Goal: Information Seeking & Learning: Learn about a topic

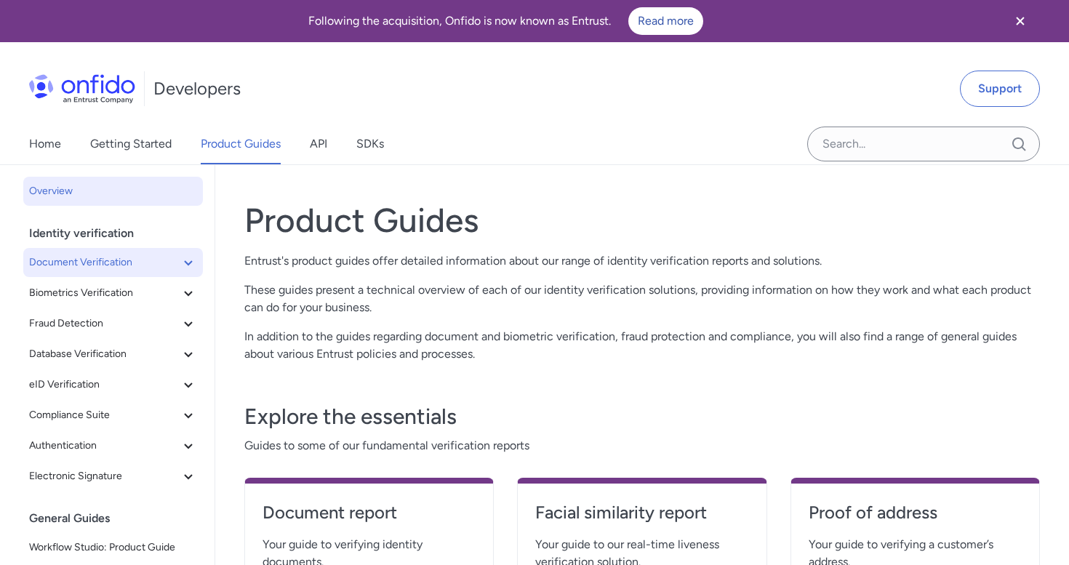
click at [148, 266] on span "Document Verification" at bounding box center [104, 262] width 151 height 17
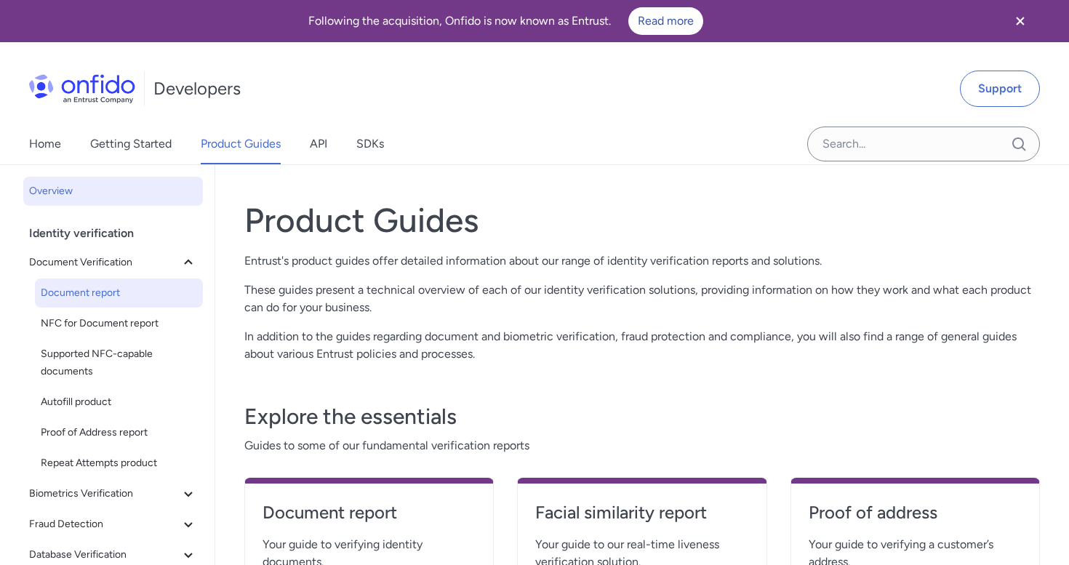
click at [95, 300] on span "Document report" at bounding box center [119, 292] width 156 height 17
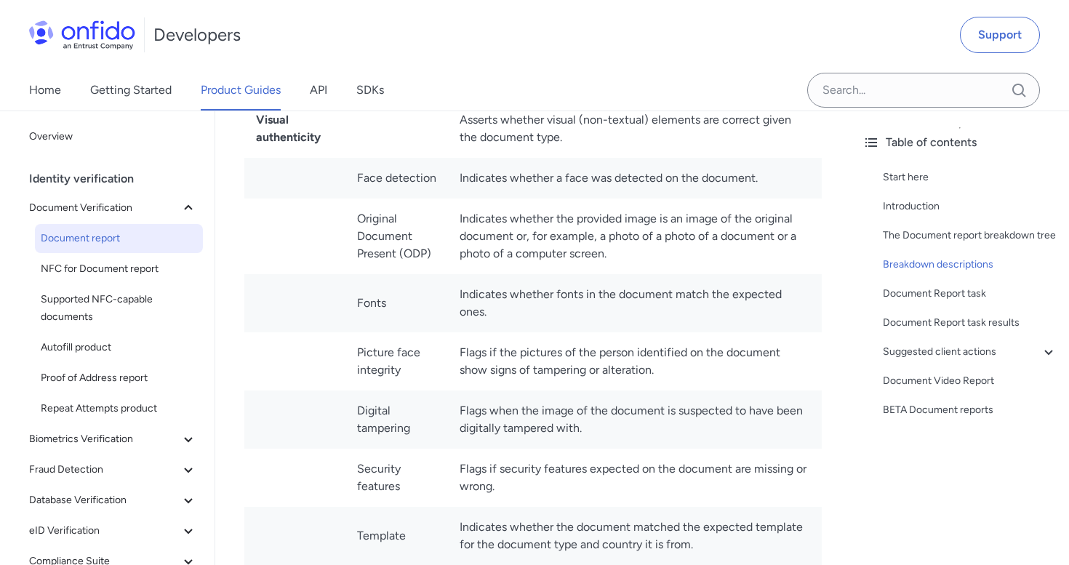
scroll to position [5783, 0]
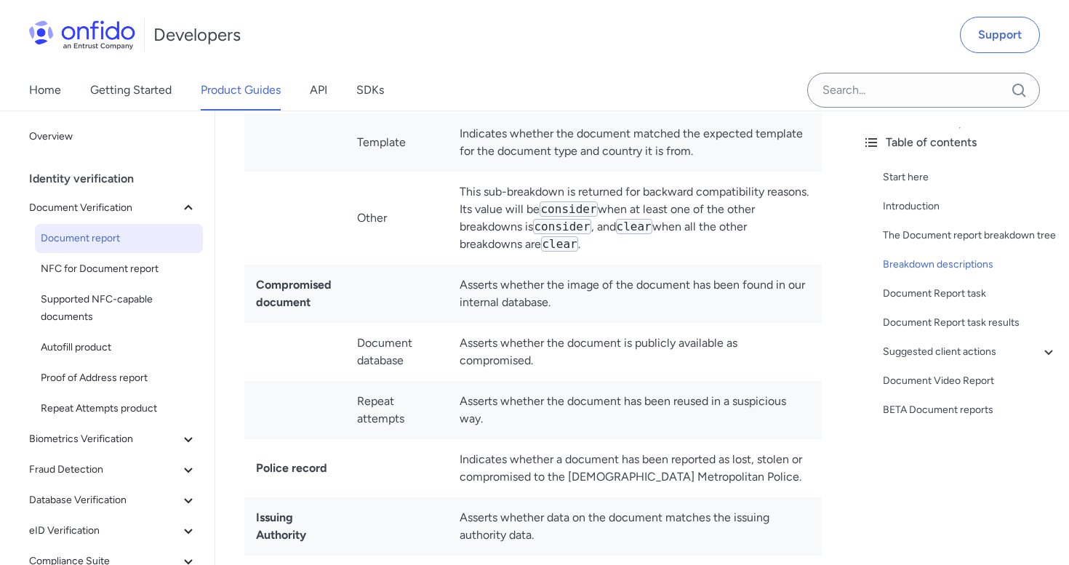
click at [729, 61] on div "Developers Support" at bounding box center [534, 35] width 1069 height 70
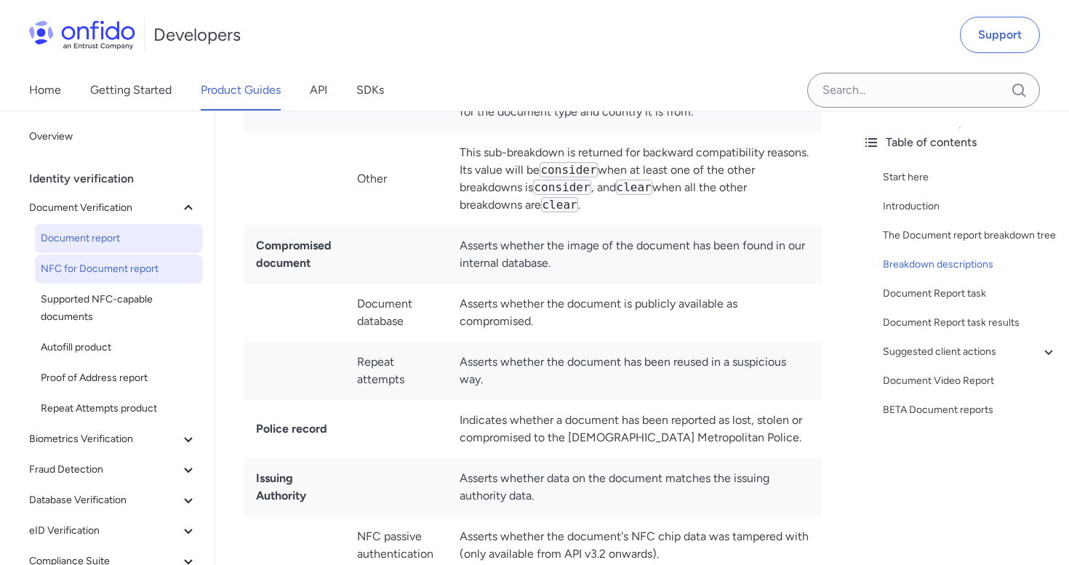
scroll to position [85, 0]
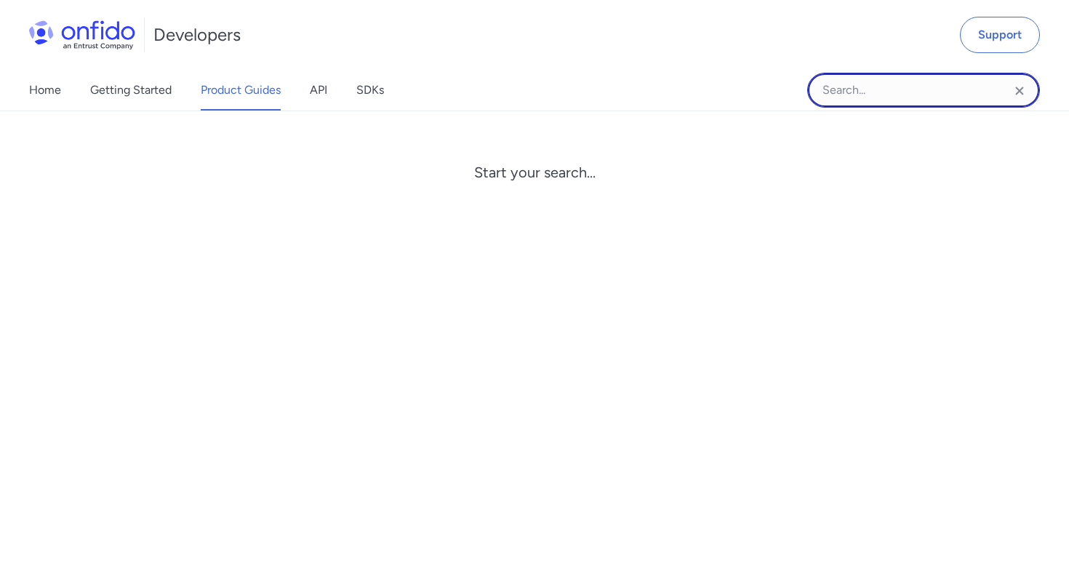
click at [861, 102] on input "Onfido search input field" at bounding box center [923, 90] width 233 height 35
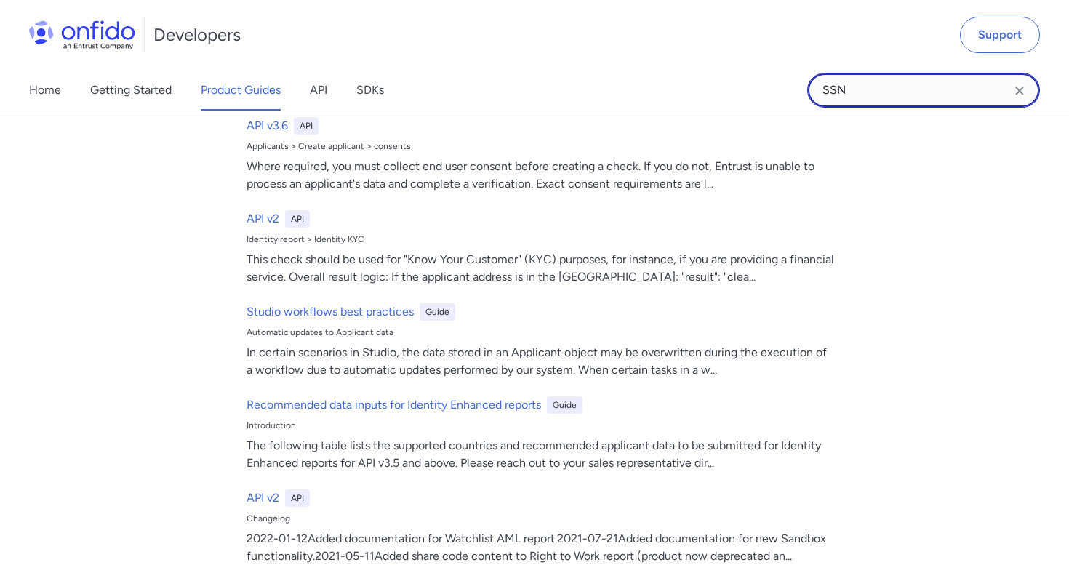
scroll to position [0, 0]
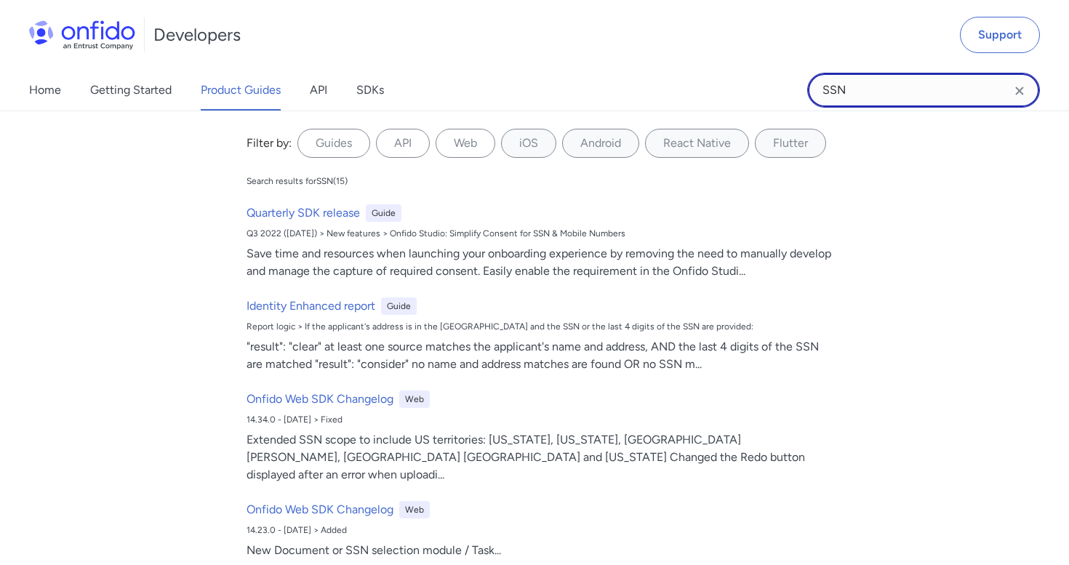
type input "SSN"
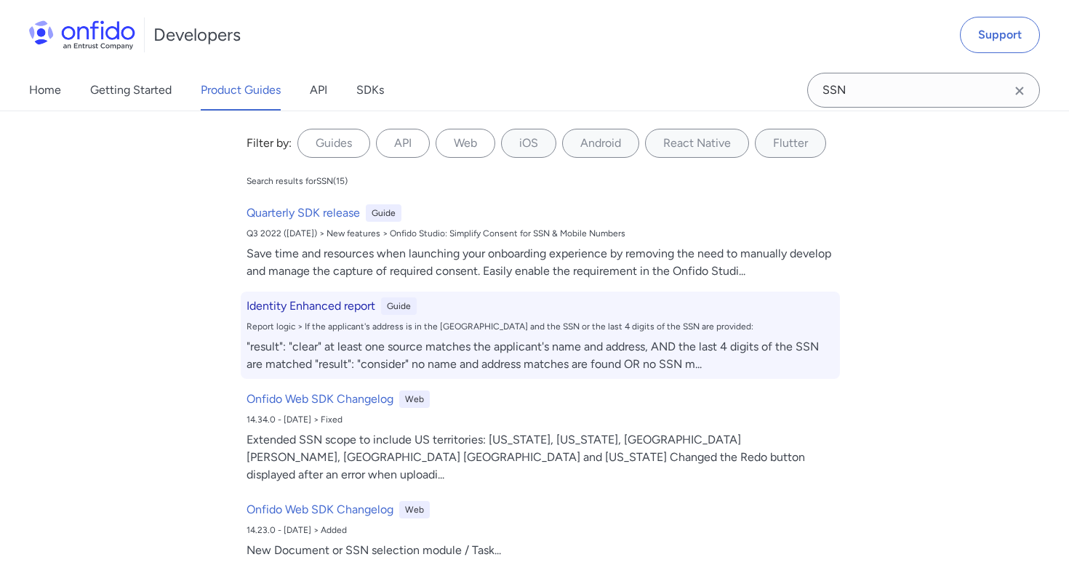
click at [281, 302] on h6 "Identity Enhanced report" at bounding box center [311, 306] width 129 height 17
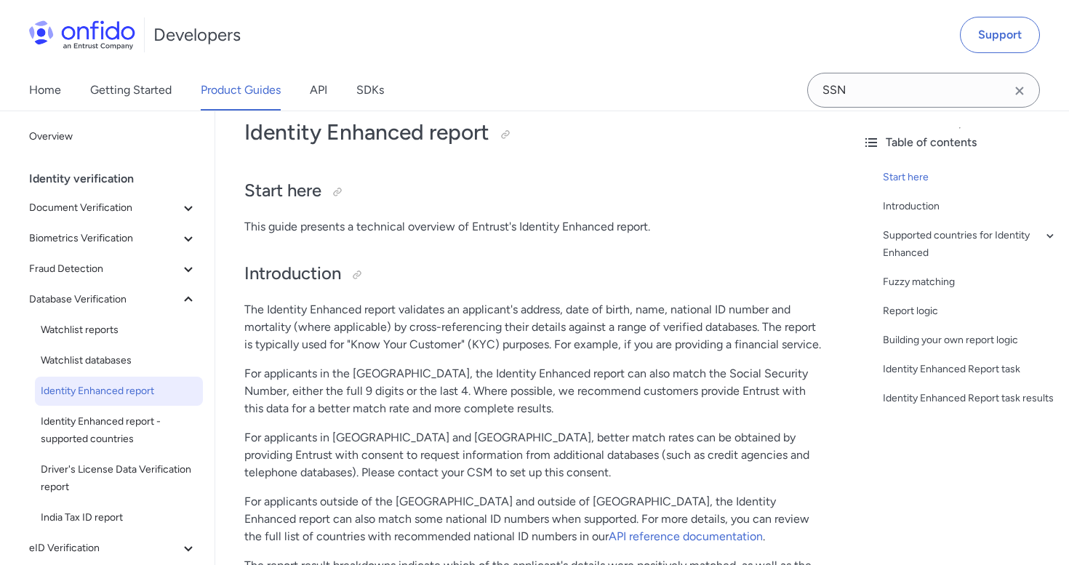
scroll to position [88, 0]
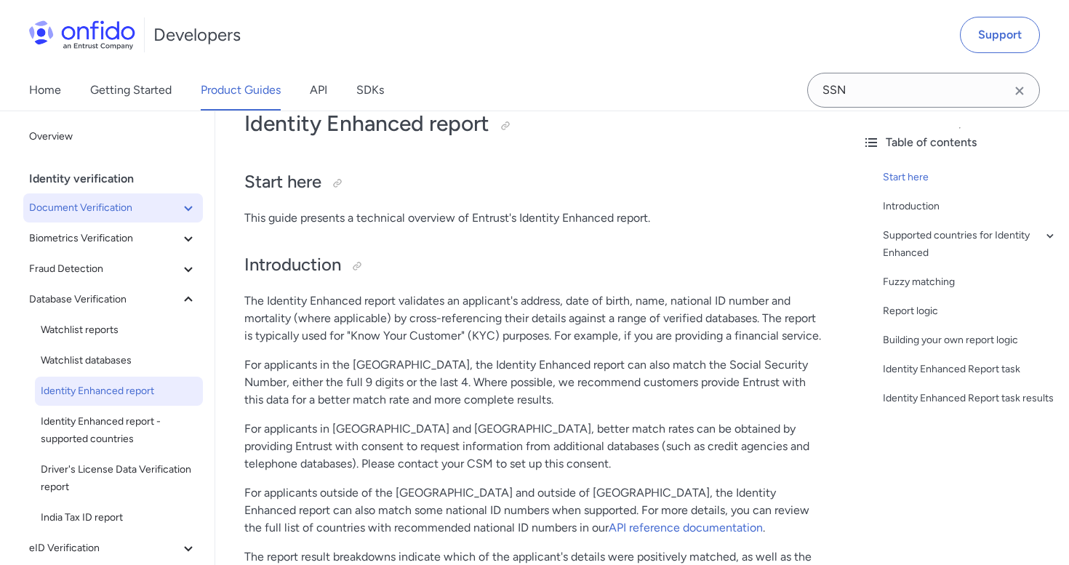
click at [86, 206] on span "Document Verification" at bounding box center [104, 207] width 151 height 17
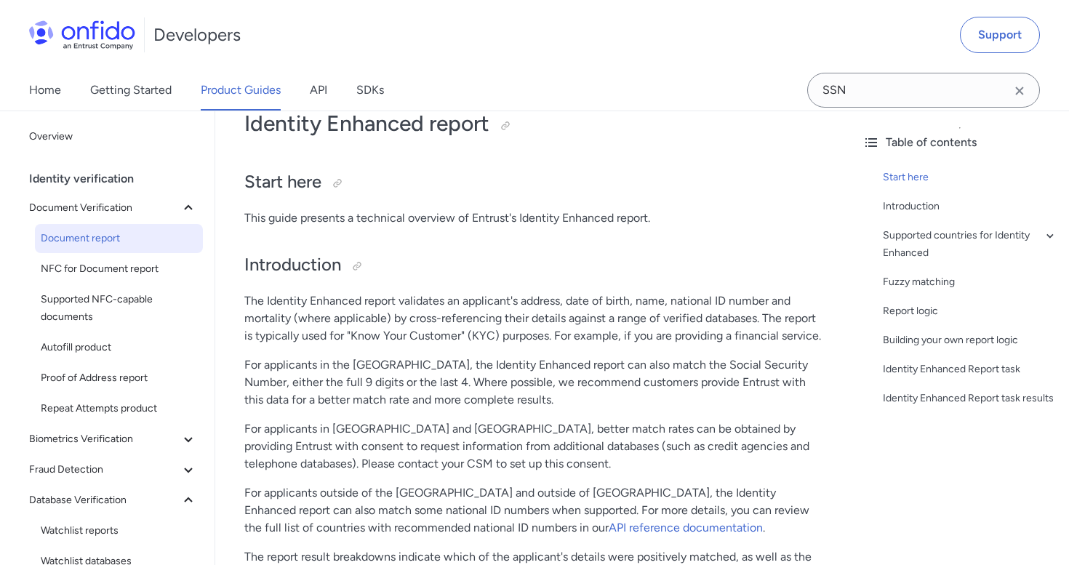
click at [88, 236] on span "Document report" at bounding box center [119, 238] width 156 height 17
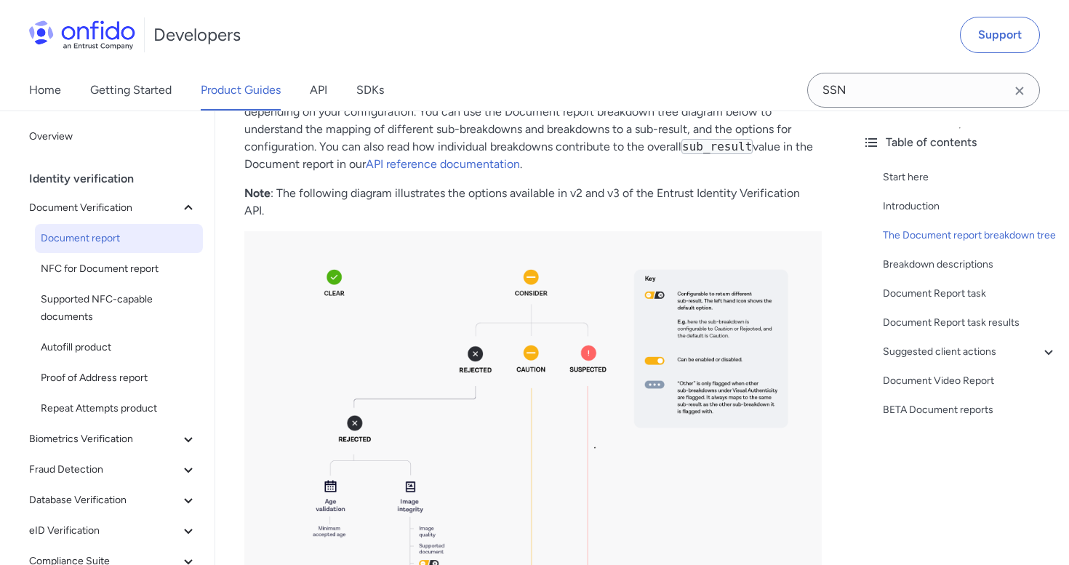
scroll to position [1085, 0]
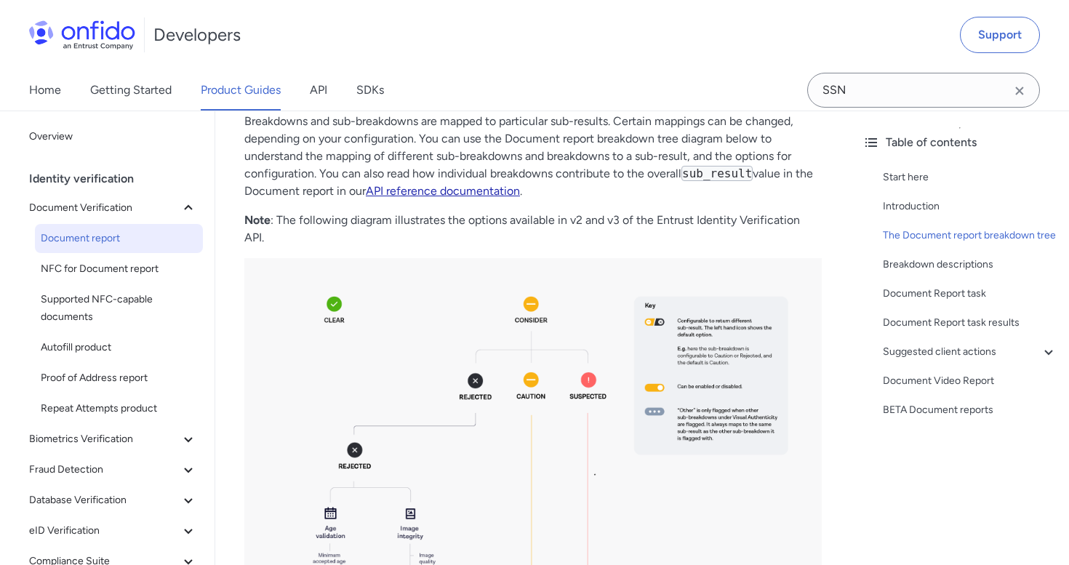
click at [425, 193] on link "API reference documentation" at bounding box center [443, 191] width 154 height 14
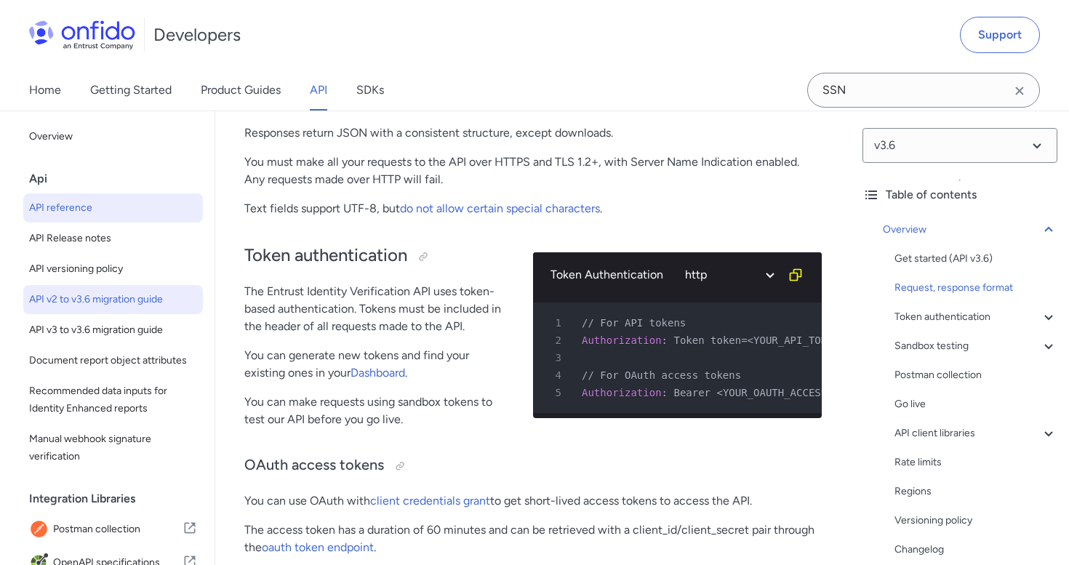
click at [69, 291] on span "API v2 to v3.6 migration guide" at bounding box center [113, 299] width 168 height 17
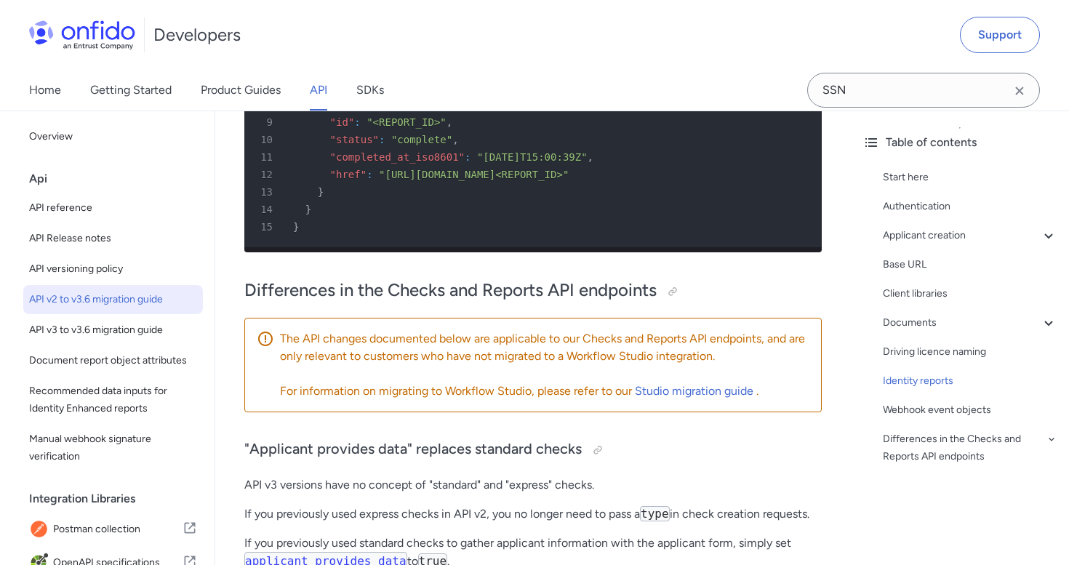
scroll to position [3585, 0]
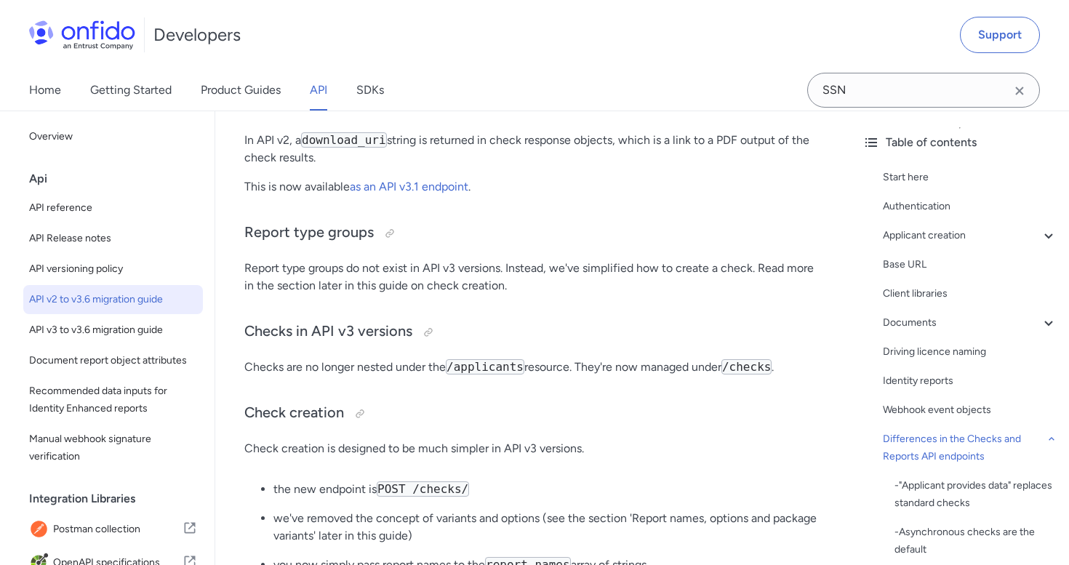
select select "http"
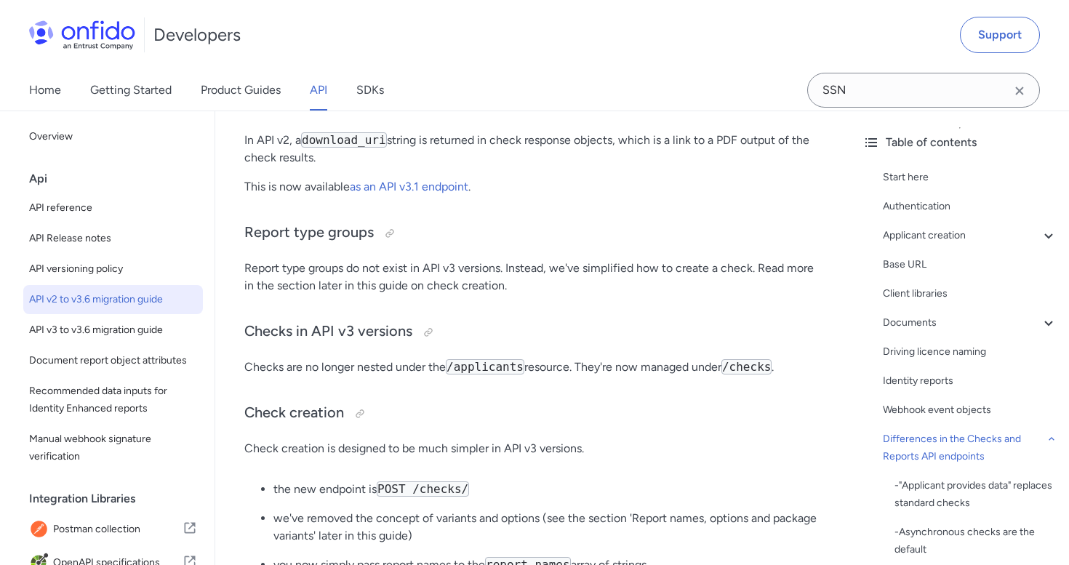
select select "http"
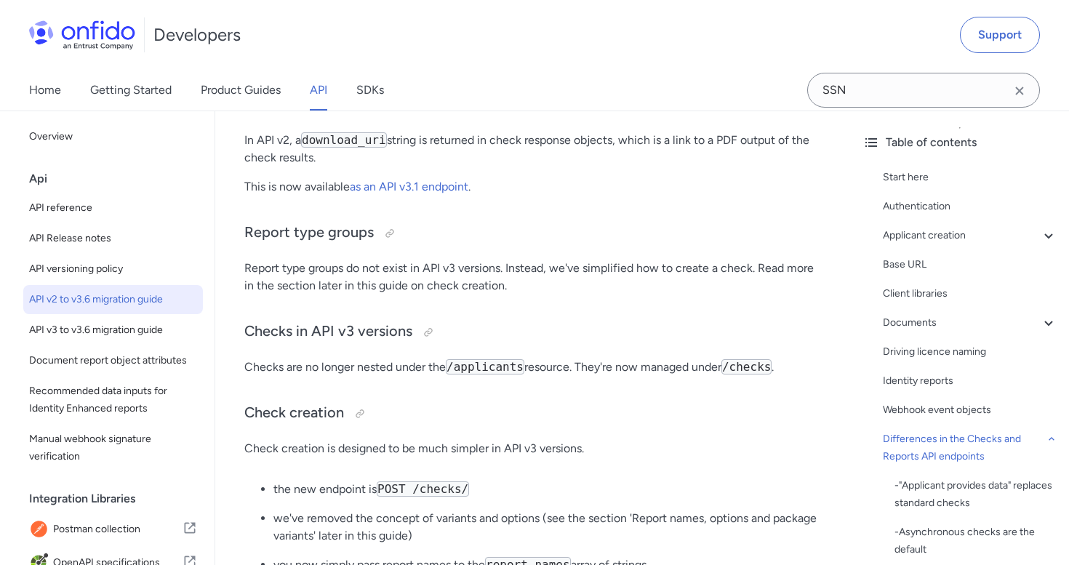
select select "http"
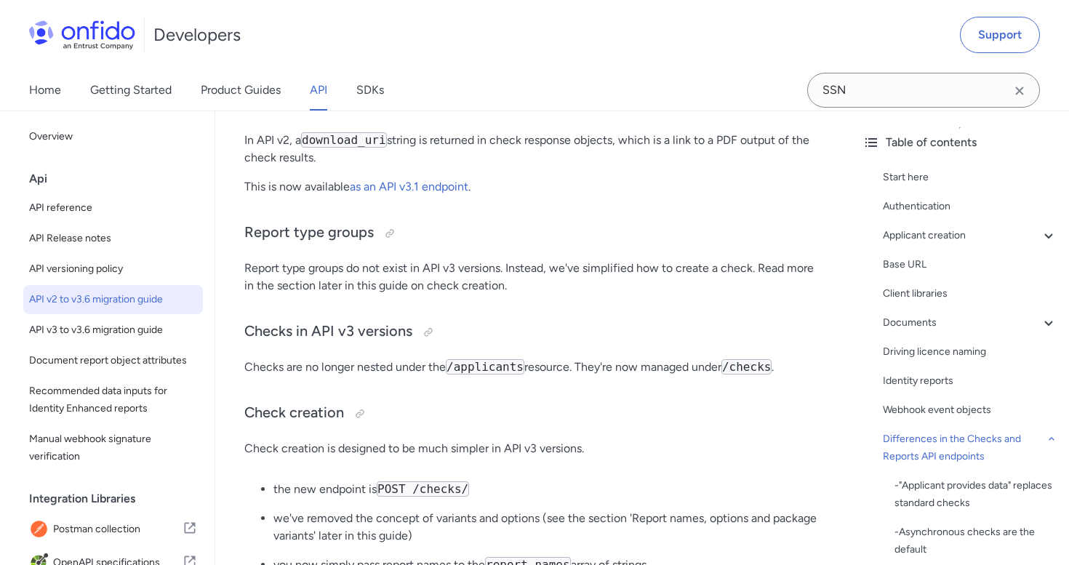
select select "http"
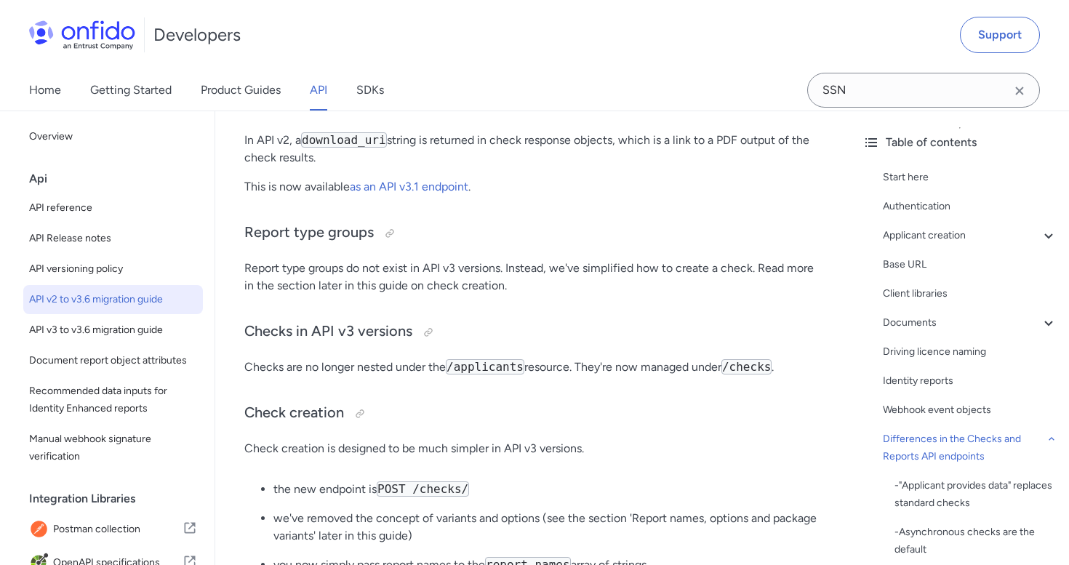
select select "http"
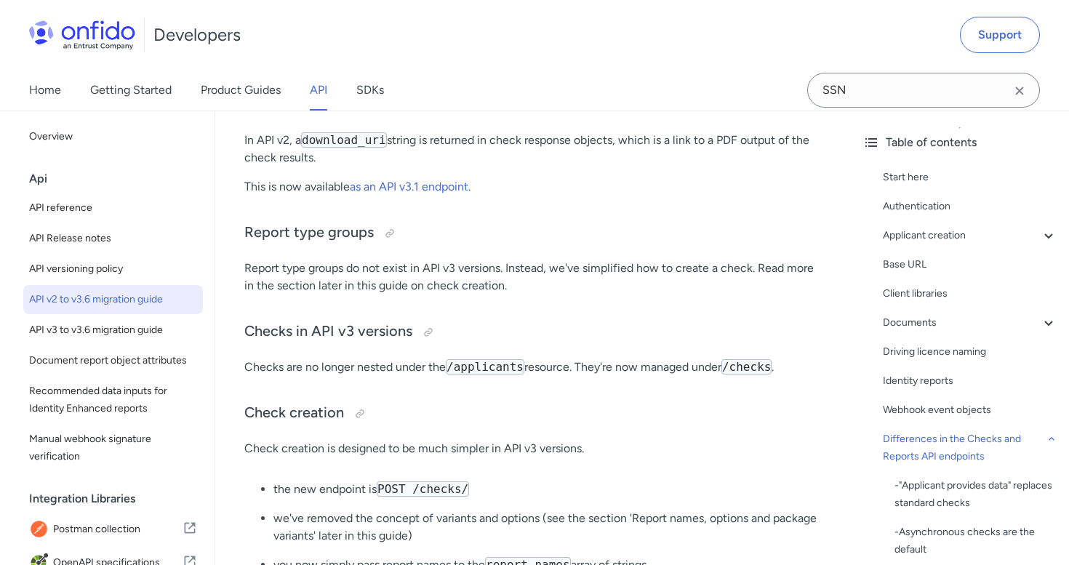
select select "http"
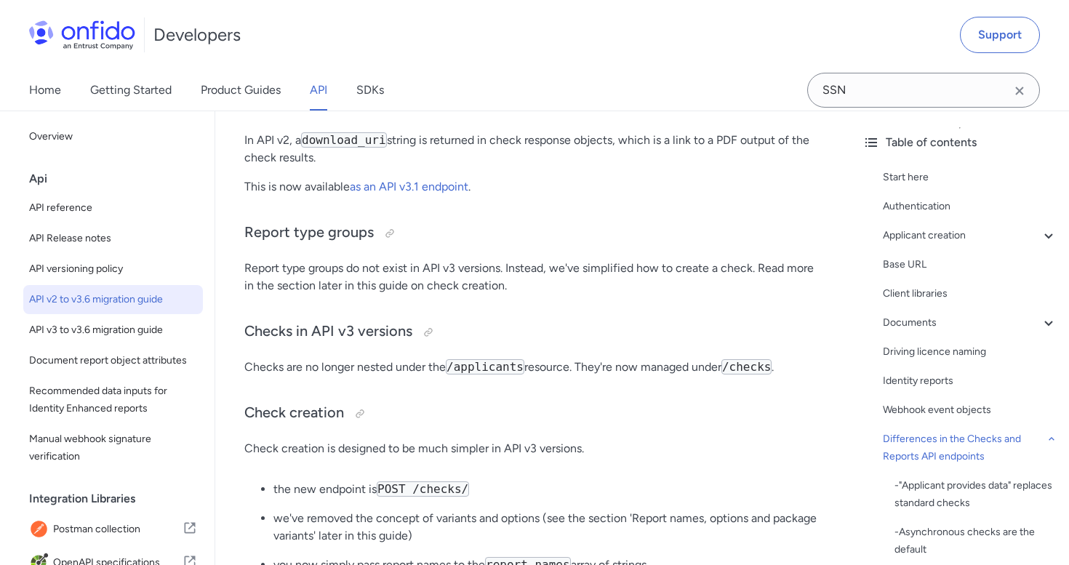
select select "http"
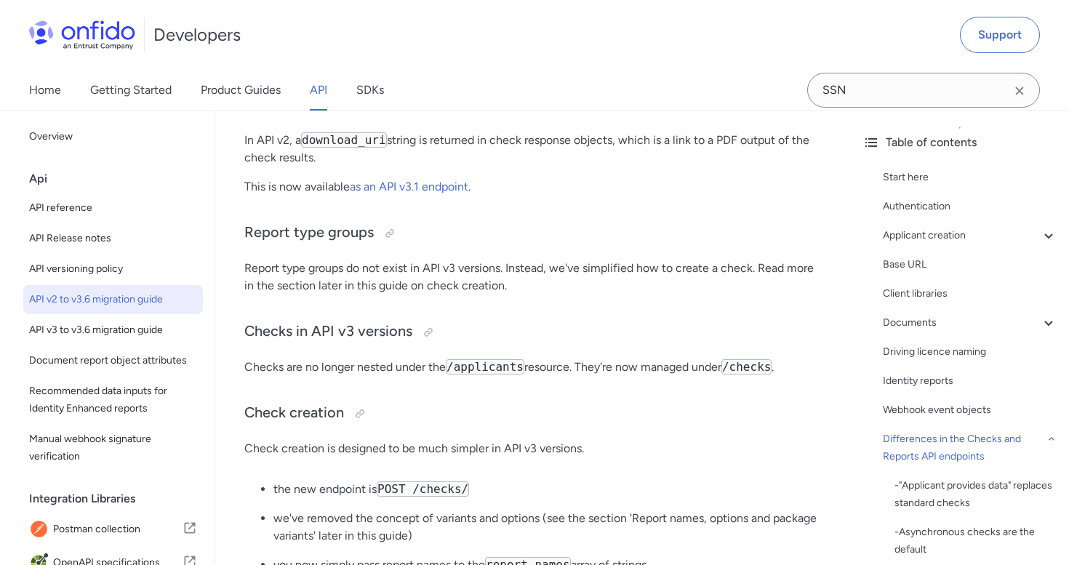
select select "http"
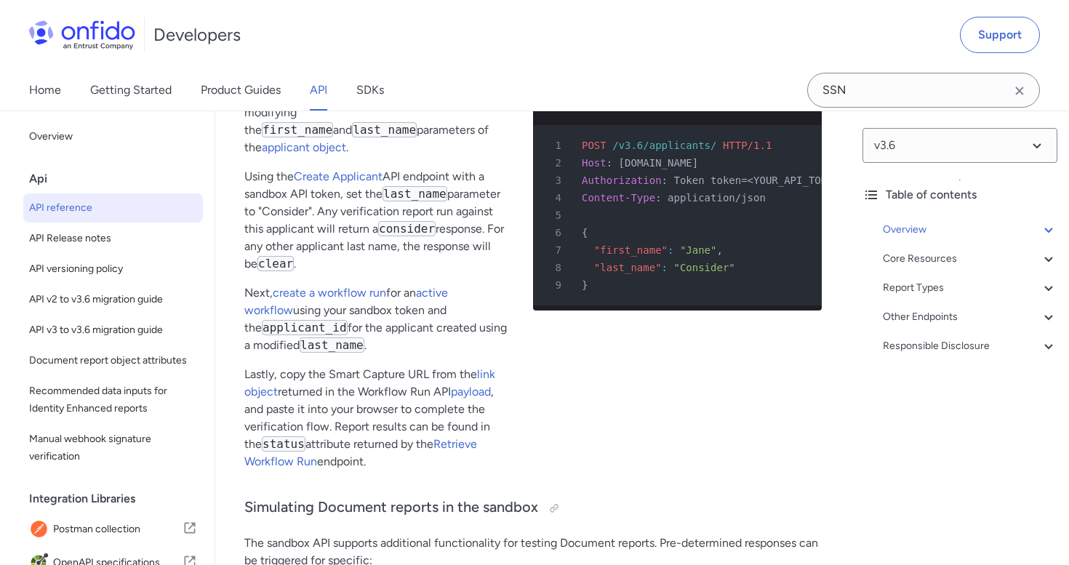
scroll to position [455, 0]
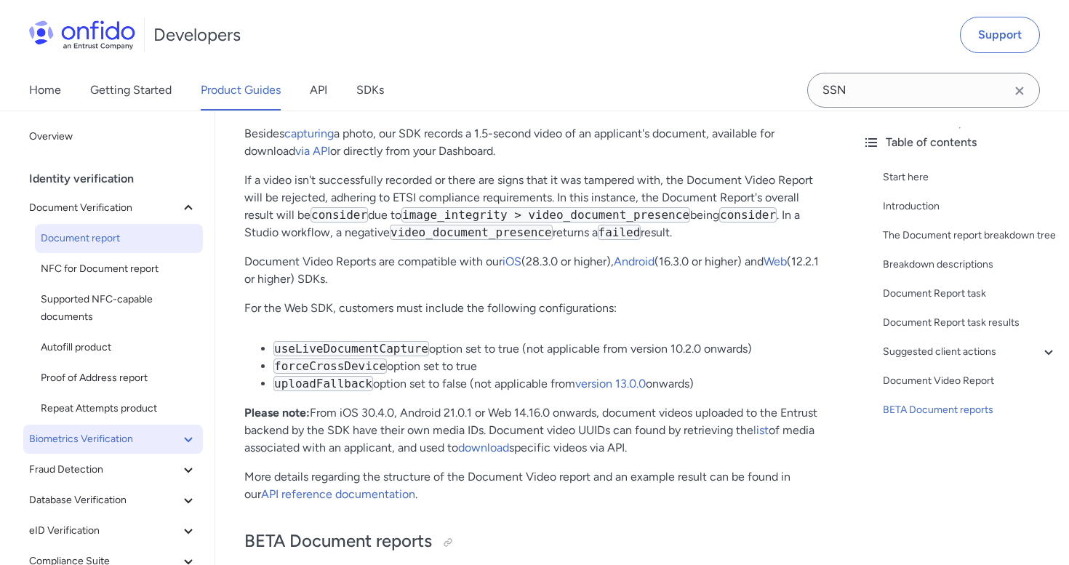
scroll to position [10875, 0]
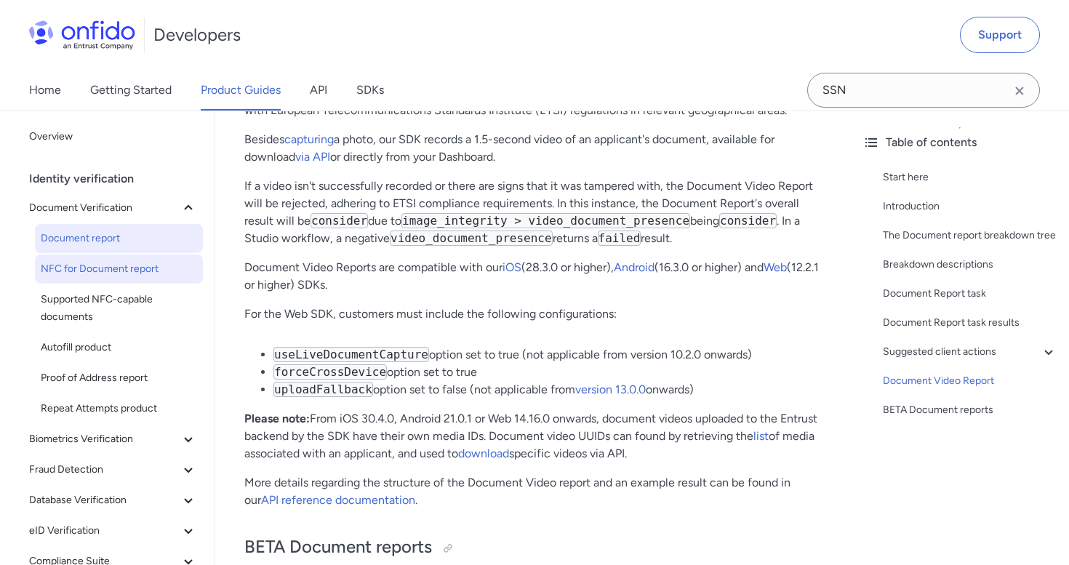
click at [124, 270] on span "NFC for Document report" at bounding box center [119, 268] width 156 height 17
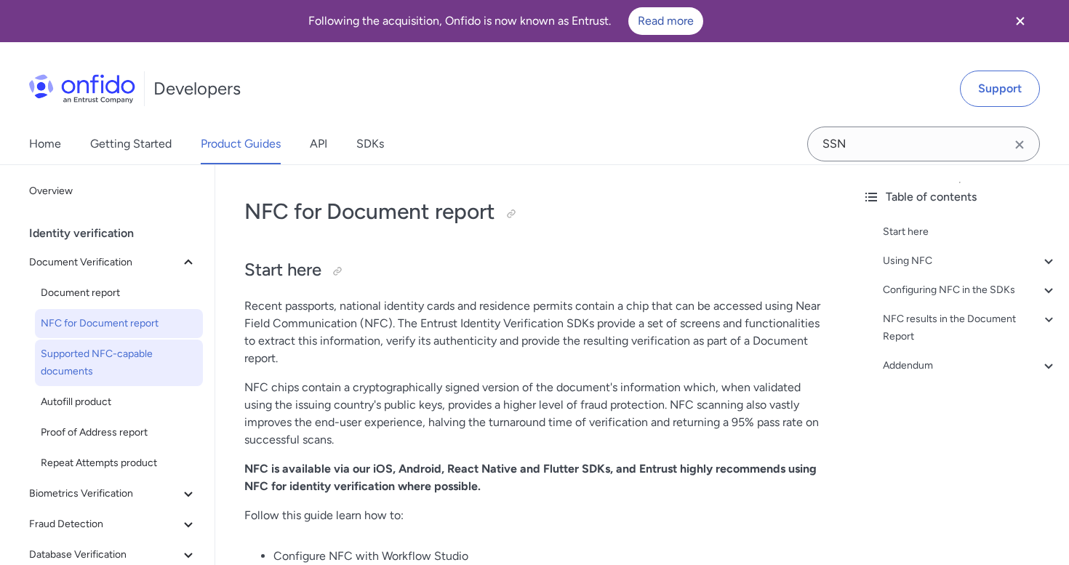
click at [148, 349] on span "Supported NFC-capable documents" at bounding box center [119, 363] width 156 height 35
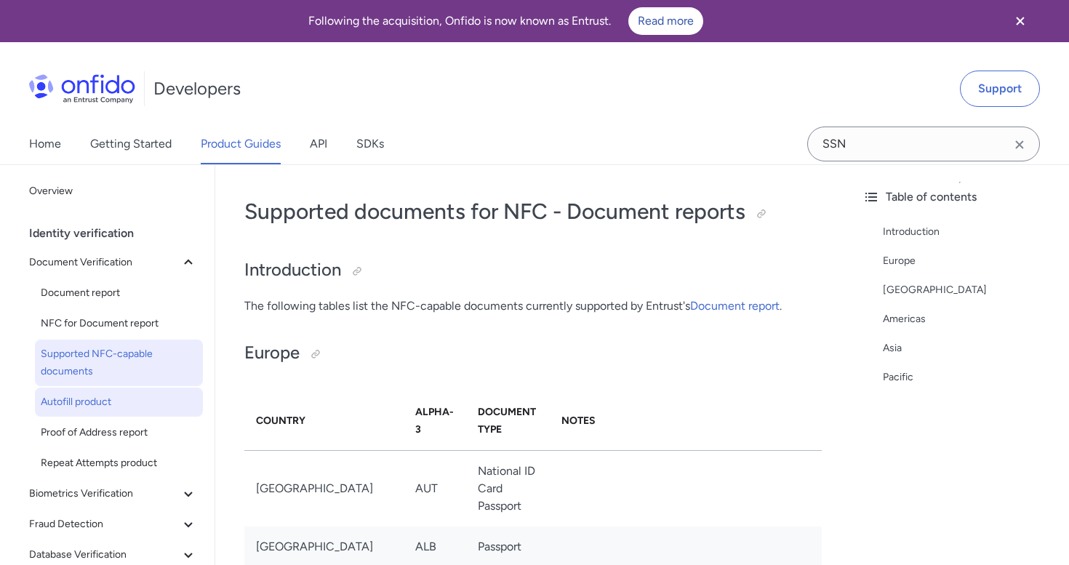
click at [124, 396] on span "Autofill product" at bounding box center [119, 402] width 156 height 17
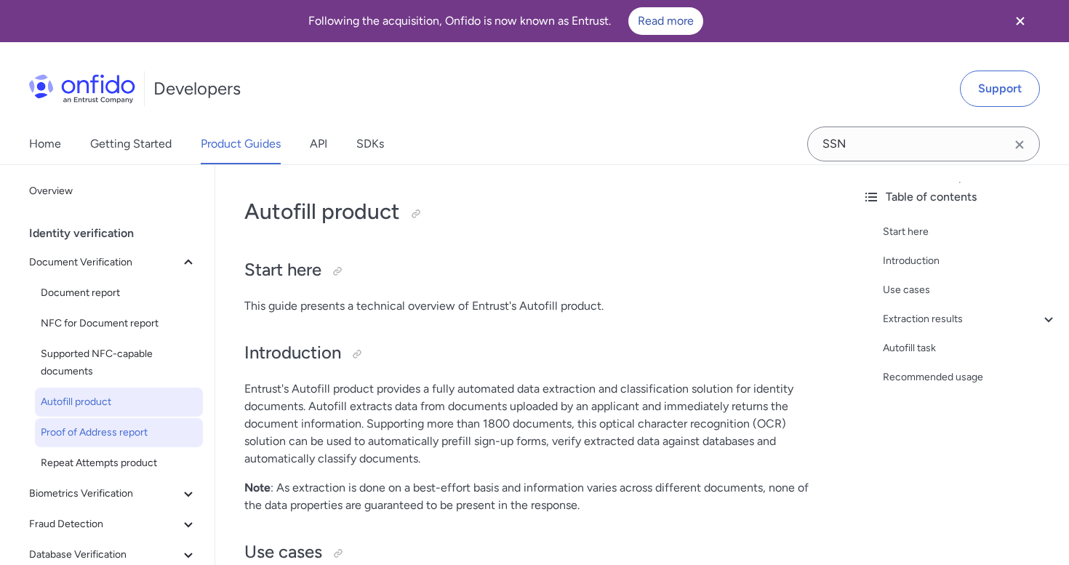
click at [121, 426] on span "Proof of Address report" at bounding box center [119, 432] width 156 height 17
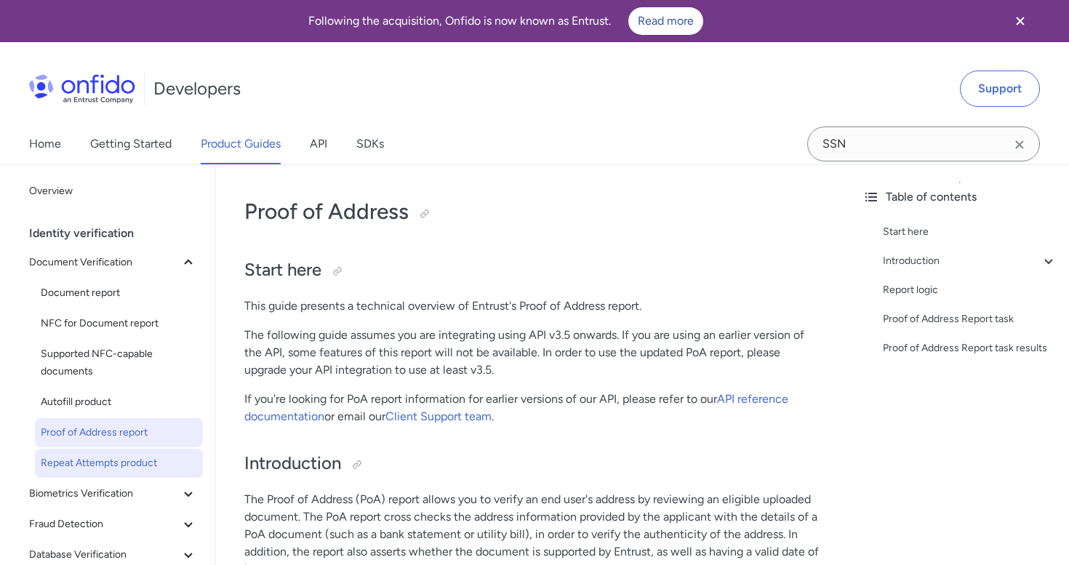
click at [117, 462] on span "Repeat Attempts product" at bounding box center [119, 463] width 156 height 17
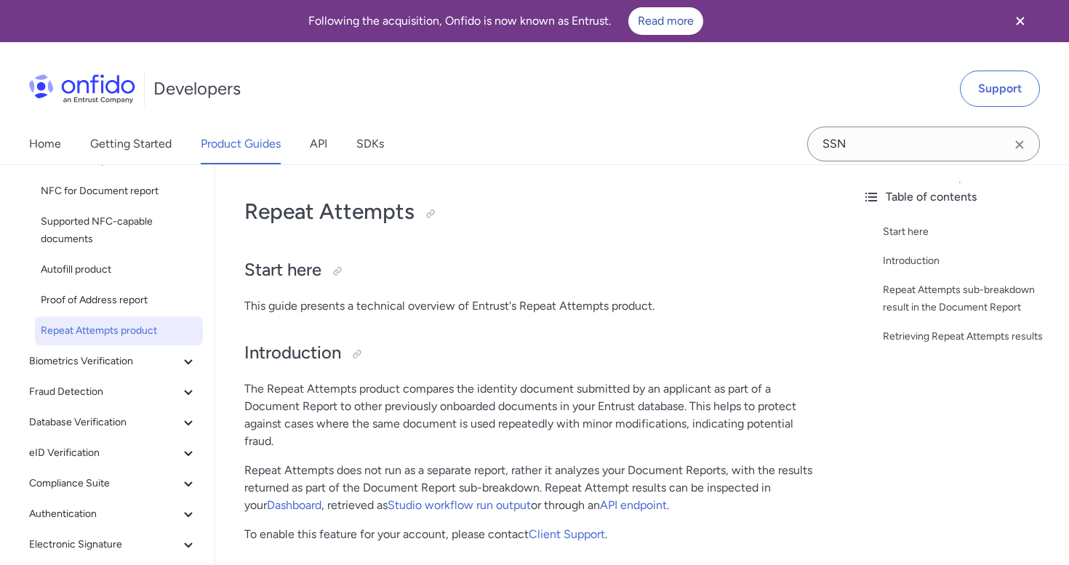
scroll to position [189, 0]
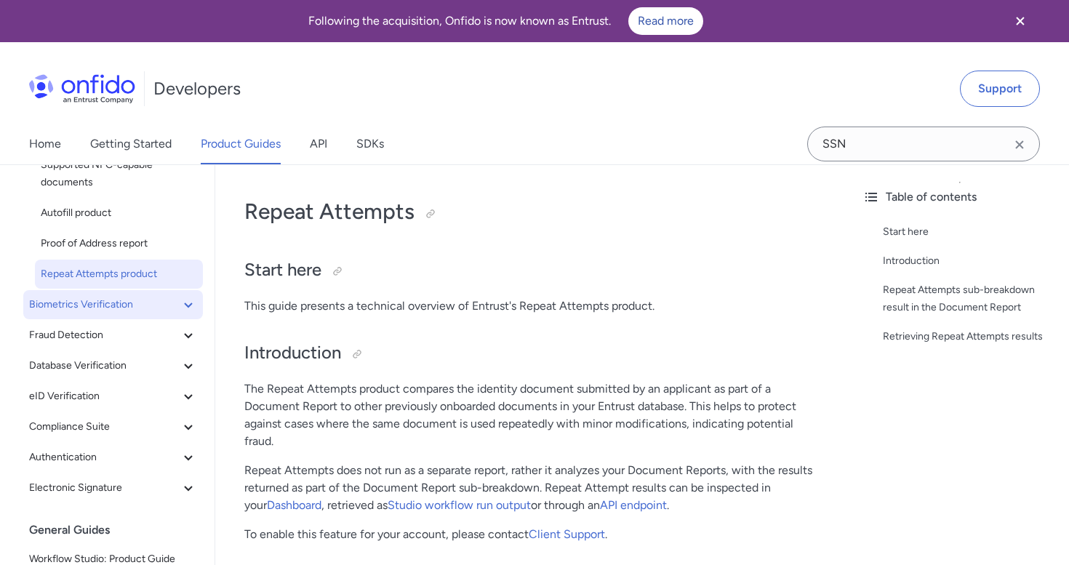
click at [105, 305] on span "Biometrics Verification" at bounding box center [104, 304] width 151 height 17
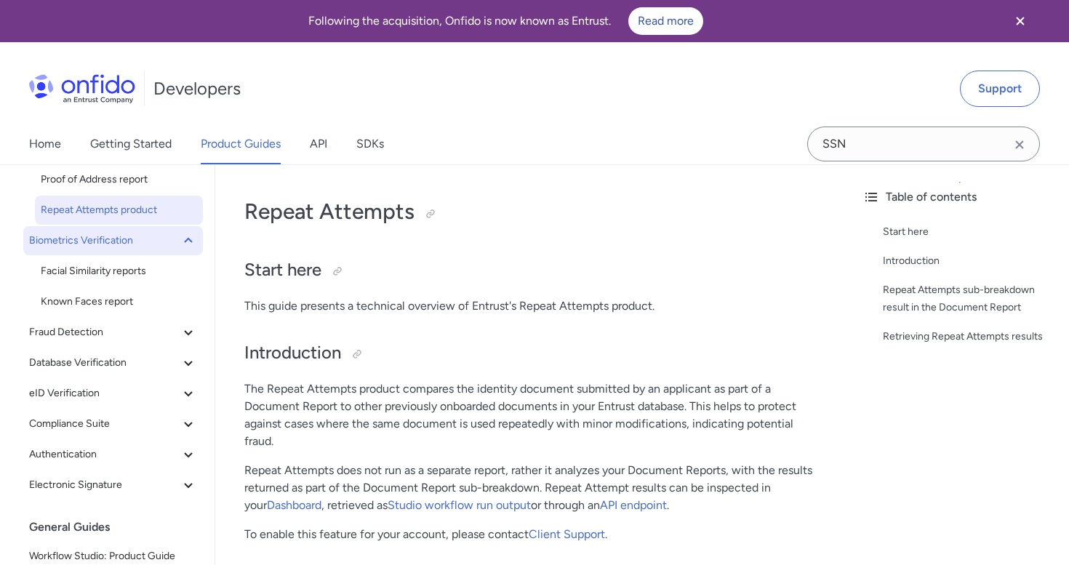
scroll to position [254, 0]
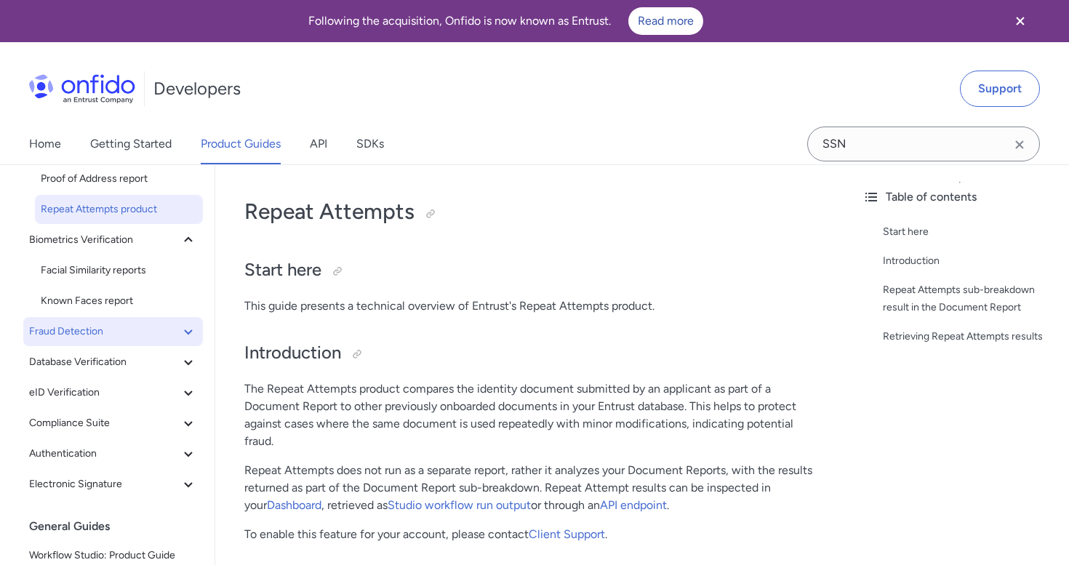
click at [101, 319] on button "Fraud Detection" at bounding box center [113, 331] width 180 height 29
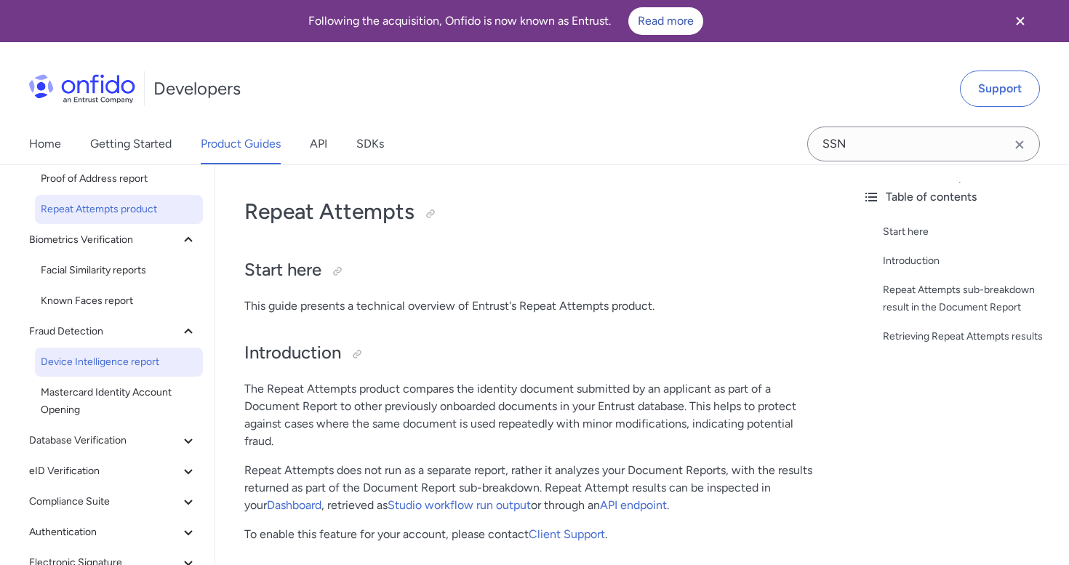
click at [98, 363] on span "Device Intelligence report" at bounding box center [119, 362] width 156 height 17
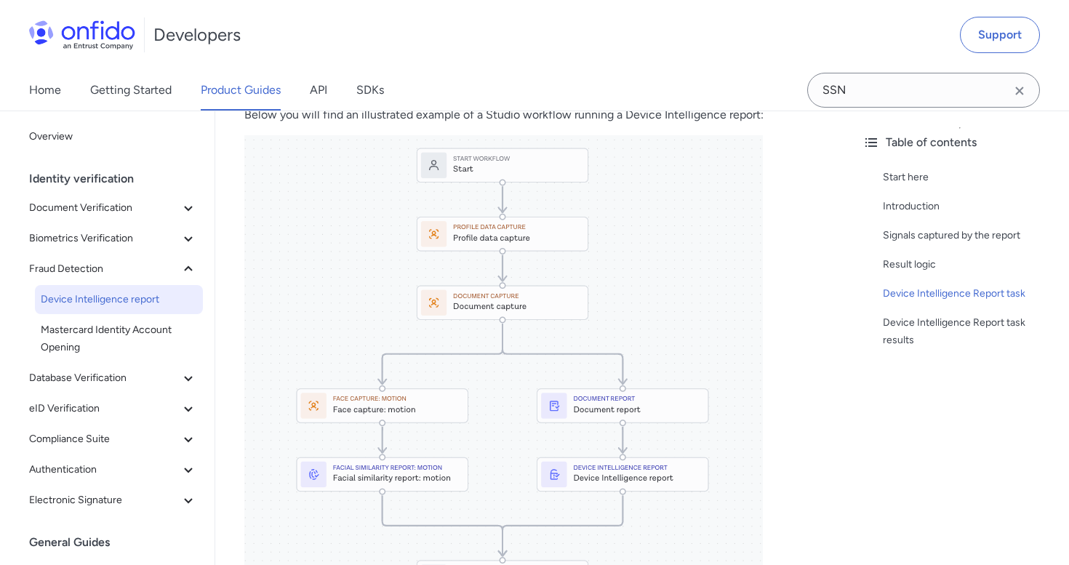
scroll to position [1262, 0]
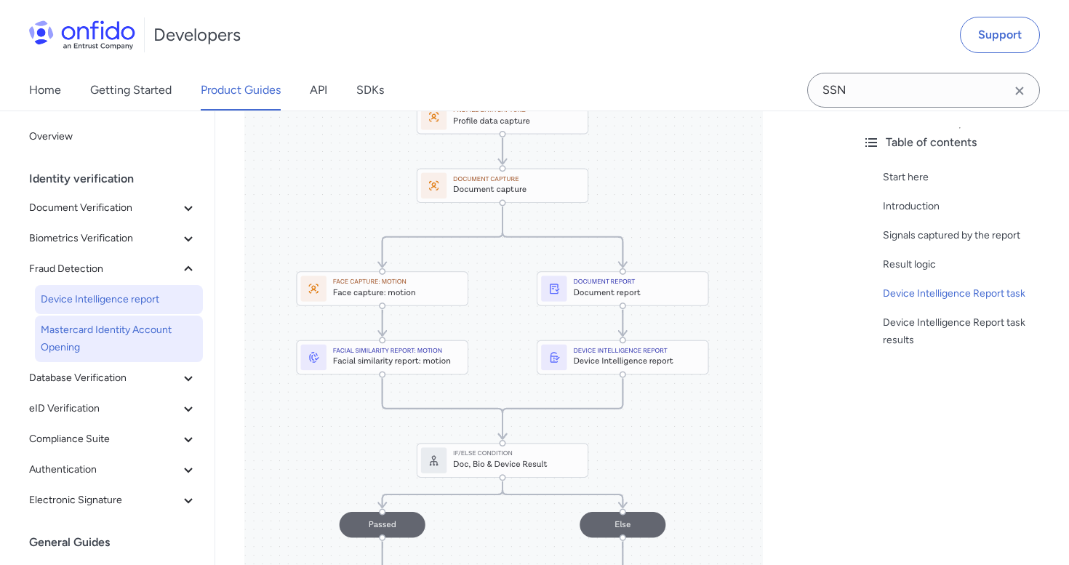
click at [117, 357] on link "Mastercard Identity Account Opening" at bounding box center [119, 339] width 168 height 47
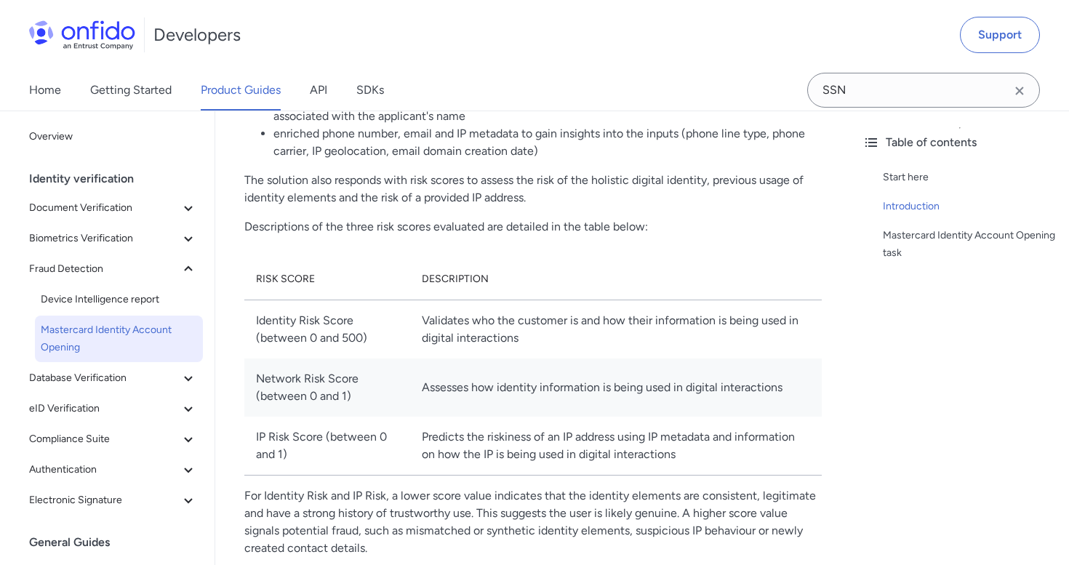
scroll to position [544, 0]
